Goal: Task Accomplishment & Management: Use online tool/utility

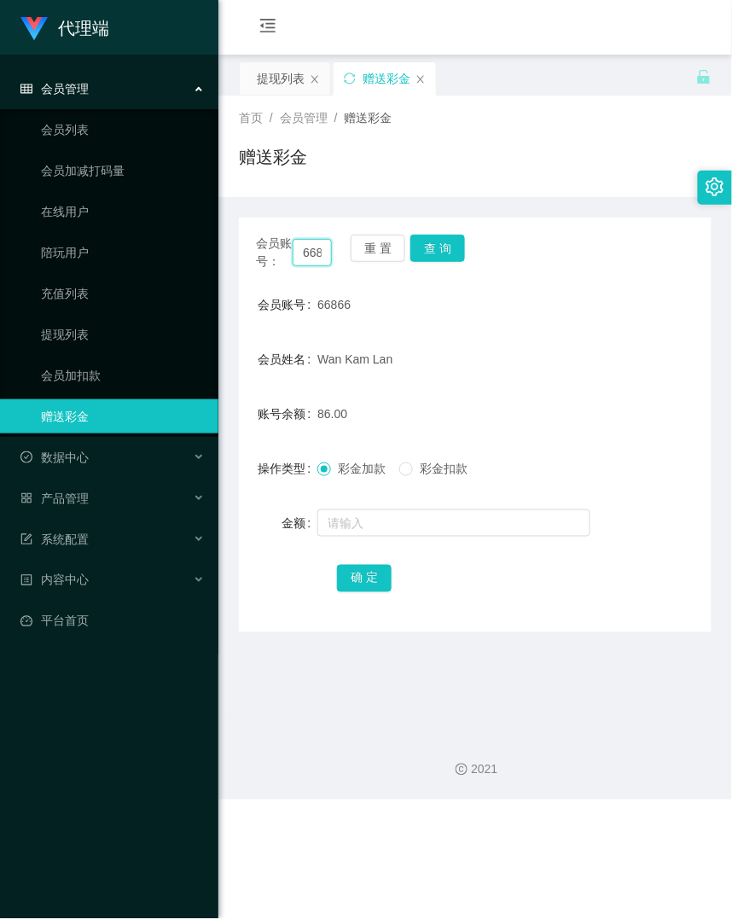
click at [309, 261] on input "66866" at bounding box center [312, 252] width 39 height 27
click at [451, 233] on div "会员账号： 66866 重 置 查 询 会员账号 66866 会员姓名 [PERSON_NAME] 账号余额 86.00 操作类型 彩金加款 彩金扣款 金额 …" at bounding box center [475, 425] width 473 height 415
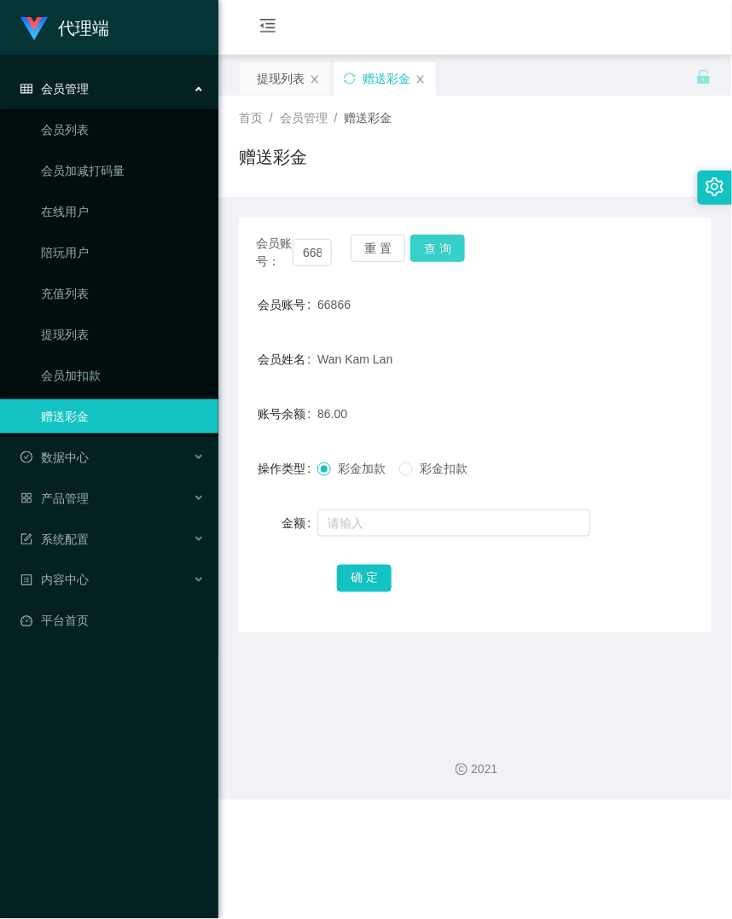
click at [448, 241] on button "查 询" at bounding box center [438, 248] width 55 height 27
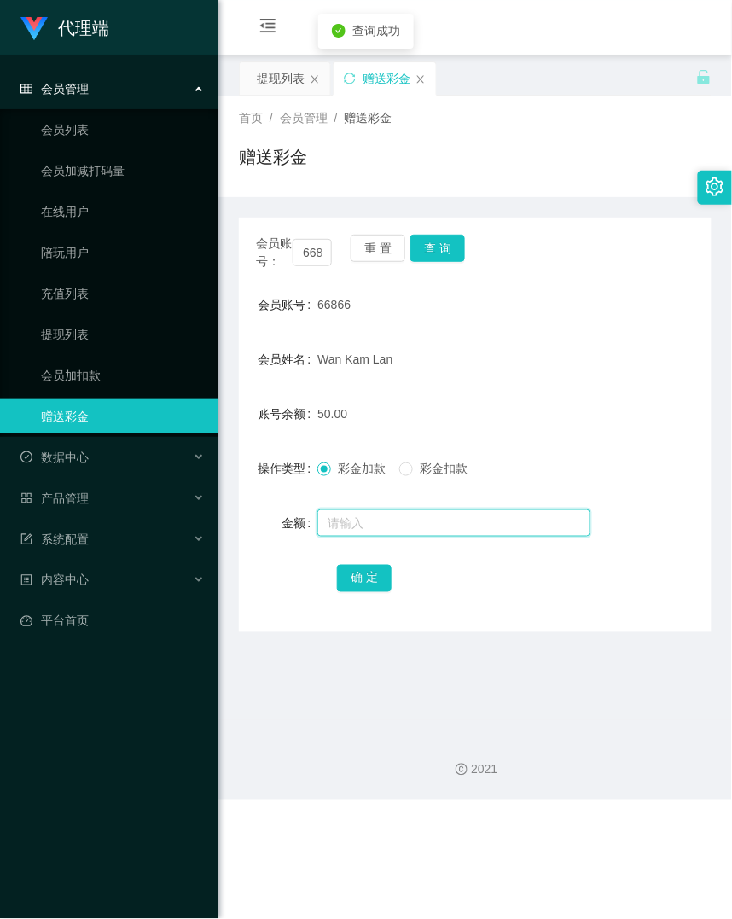
click at [366, 510] on input "text" at bounding box center [454, 523] width 273 height 27
type input "8"
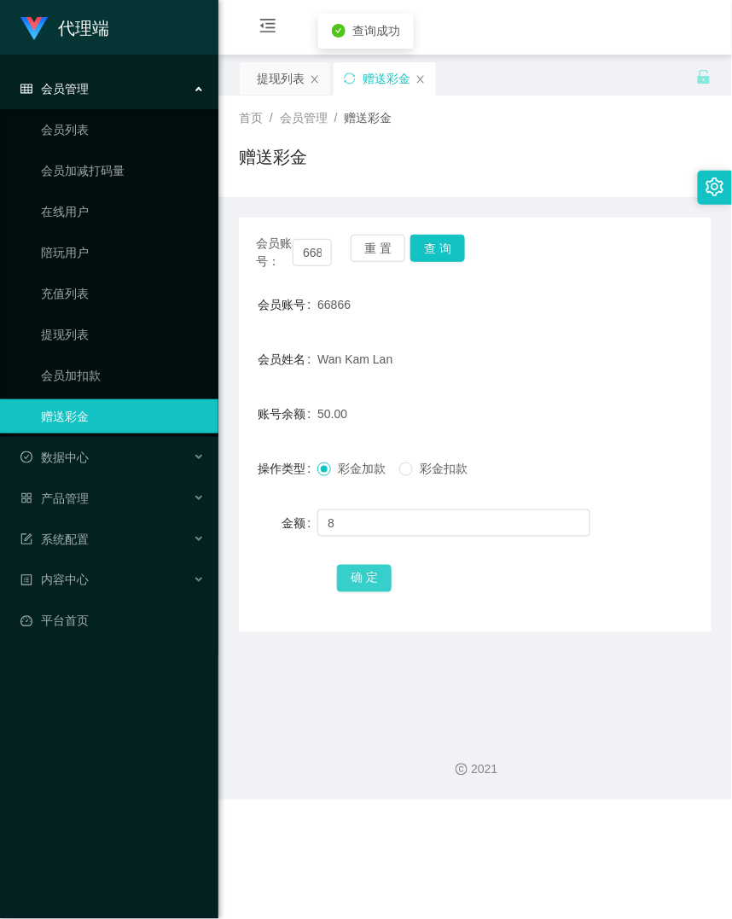
click at [374, 586] on button "确 定" at bounding box center [364, 578] width 55 height 27
click at [567, 382] on form "会员账号 66866 会员姓名 [PERSON_NAME] 账号余额 58.00 操作类型 彩金加款 彩金扣款 金额 确 定" at bounding box center [475, 441] width 473 height 307
click at [312, 246] on input "66866" at bounding box center [312, 252] width 39 height 27
click at [447, 244] on button "查 询" at bounding box center [438, 248] width 55 height 27
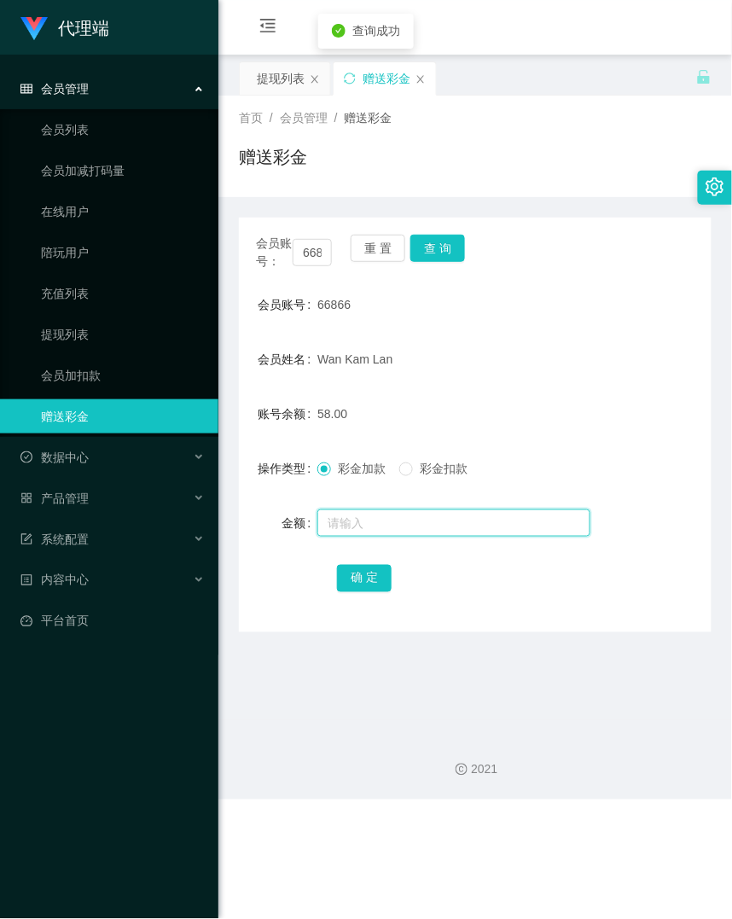
click at [391, 517] on input "text" at bounding box center [454, 523] width 273 height 27
type input "8"
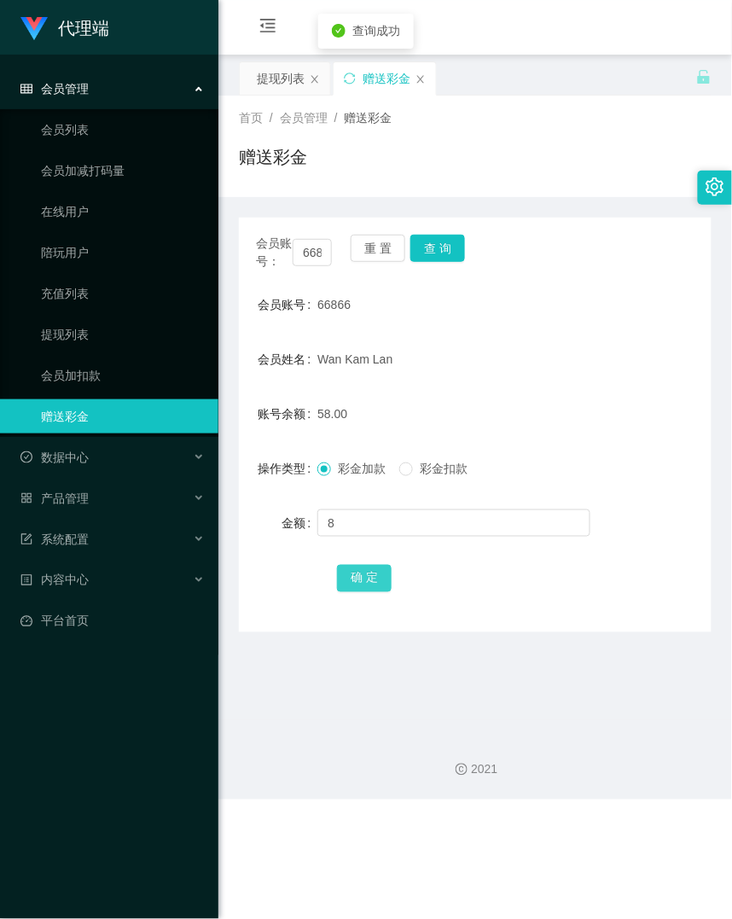
click at [356, 577] on button "确 定" at bounding box center [364, 578] width 55 height 27
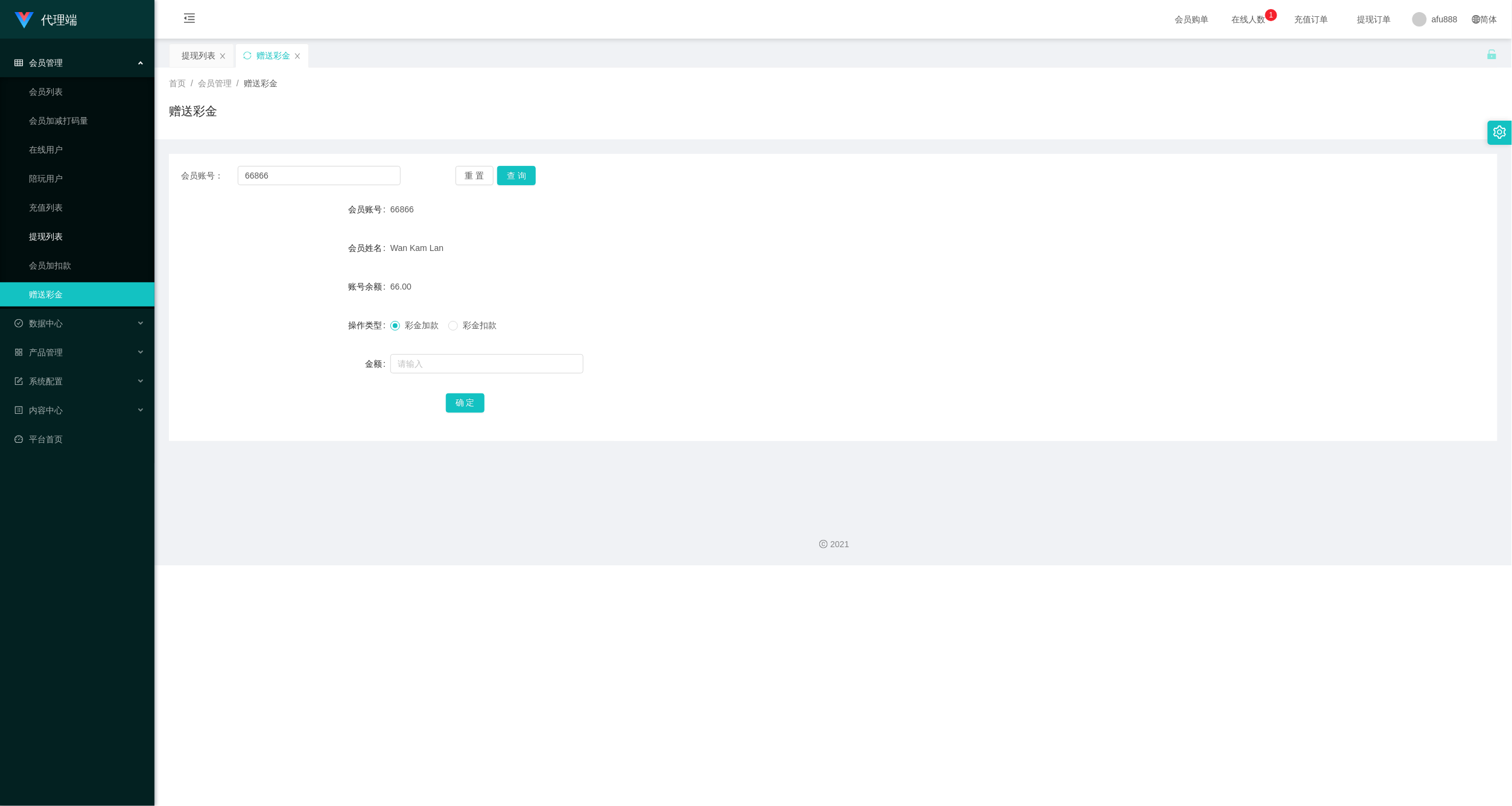
click at [75, 235] on link "提现列表" at bounding box center [87, 237] width 116 height 24
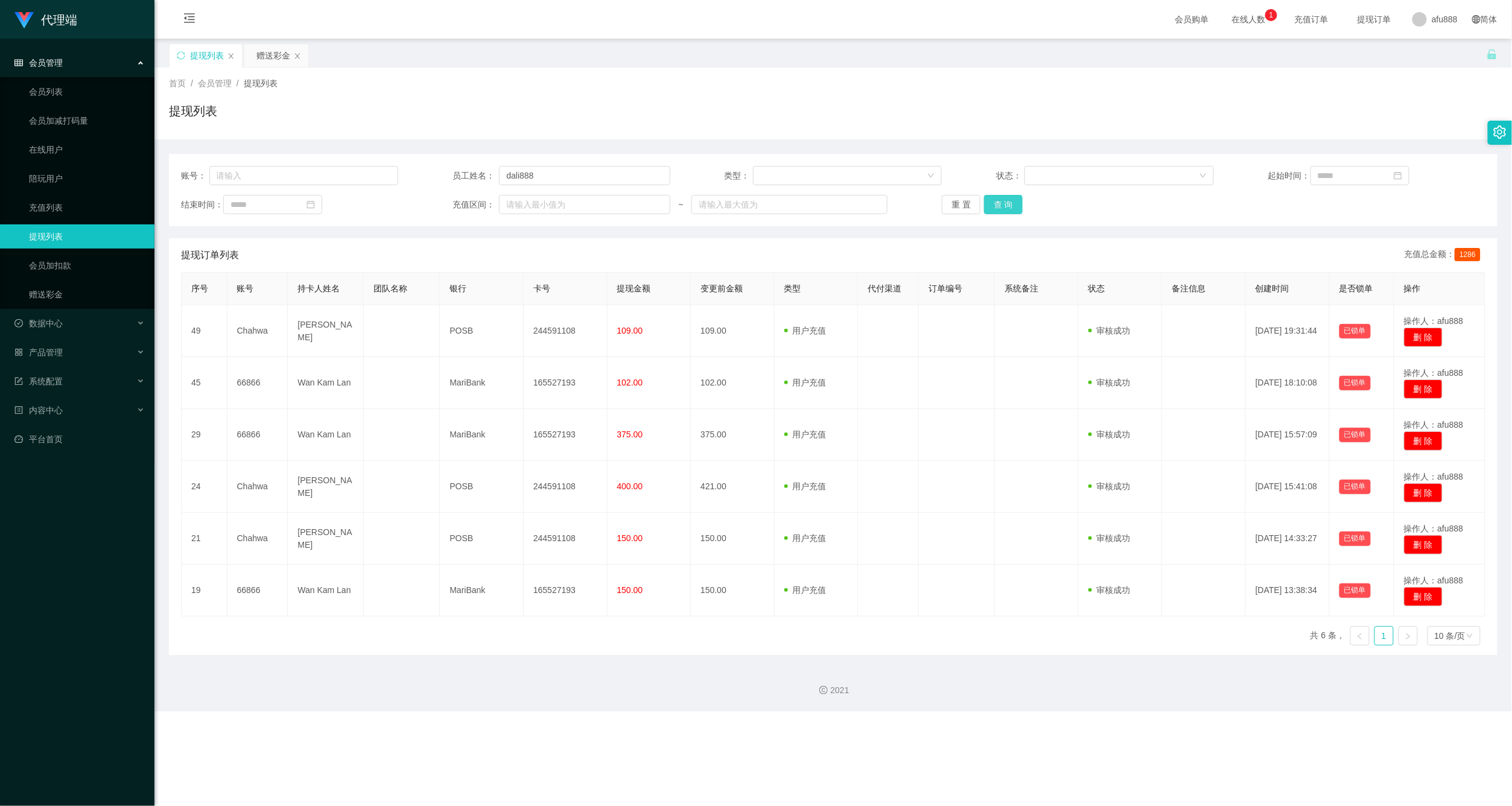
click at [517, 213] on button "查 询" at bounding box center [1003, 204] width 39 height 19
click at [517, 206] on button "查 询" at bounding box center [1003, 204] width 39 height 19
